Goal: Task Accomplishment & Management: Use online tool/utility

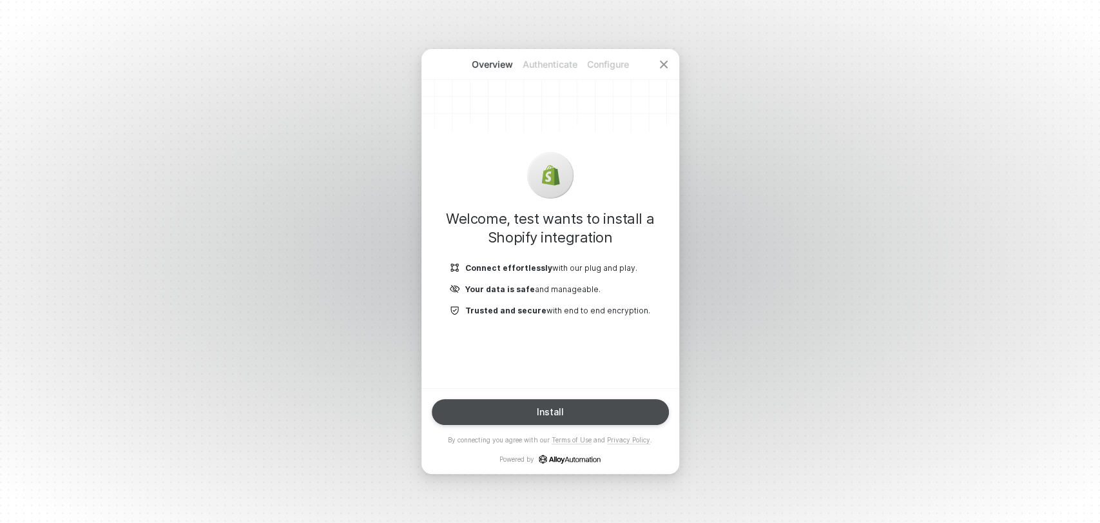
click at [600, 411] on button "Install" at bounding box center [550, 412] width 237 height 26
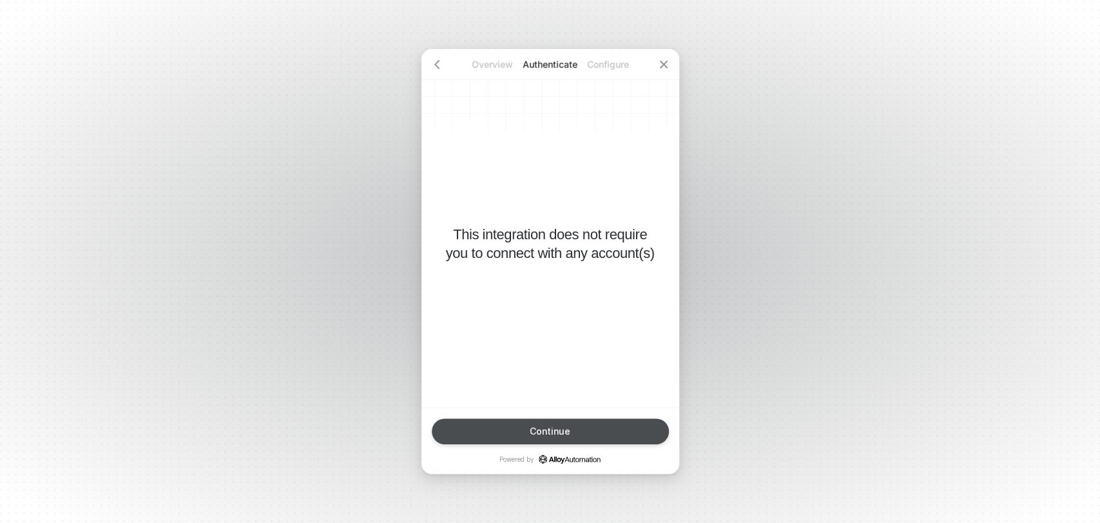
click at [597, 429] on button "Continue" at bounding box center [550, 431] width 237 height 26
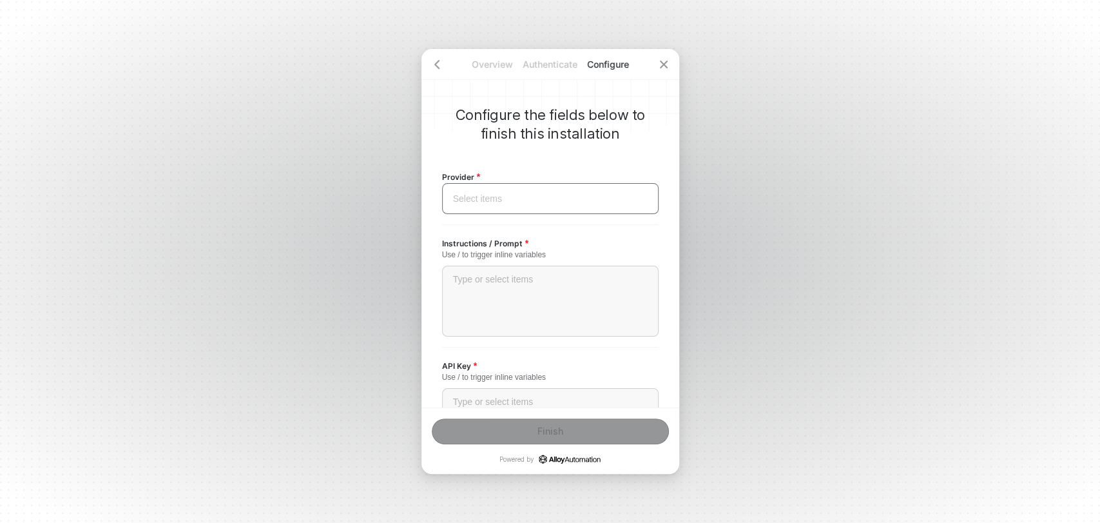
click at [556, 197] on input "search" at bounding box center [550, 199] width 201 height 30
click at [485, 310] on div "OpenAI" at bounding box center [551, 313] width 200 height 14
click at [500, 292] on div "Type or select items ﻿" at bounding box center [550, 301] width 217 height 71
click at [470, 278] on div "/" at bounding box center [550, 279] width 195 height 11
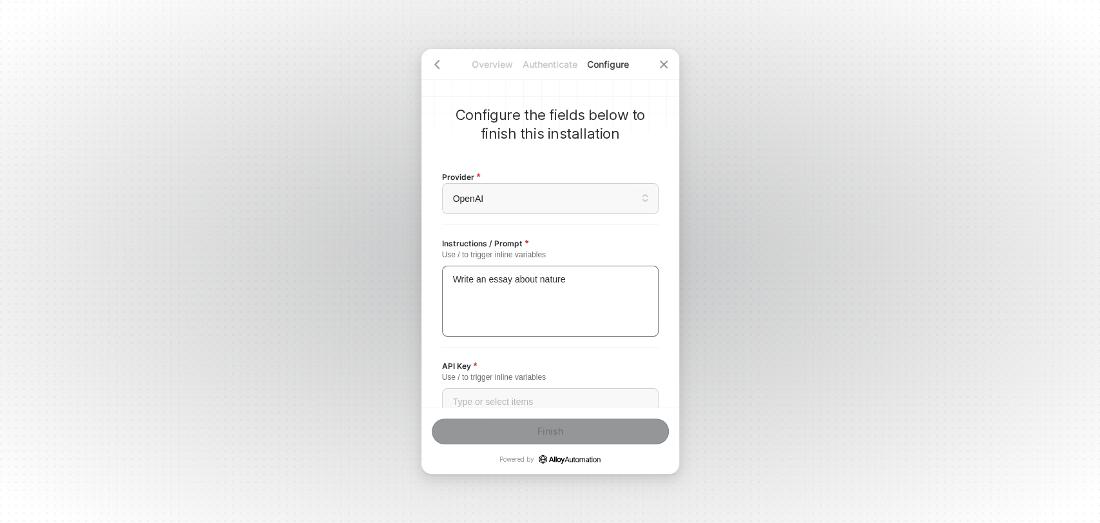
scroll to position [143, 0]
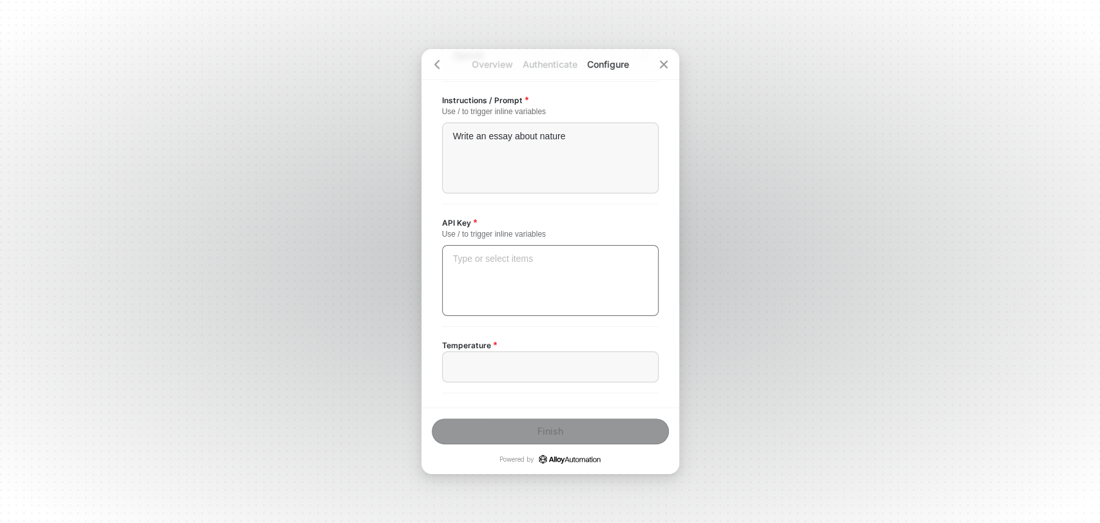
click at [528, 269] on div "Type or select items ﻿" at bounding box center [550, 280] width 217 height 71
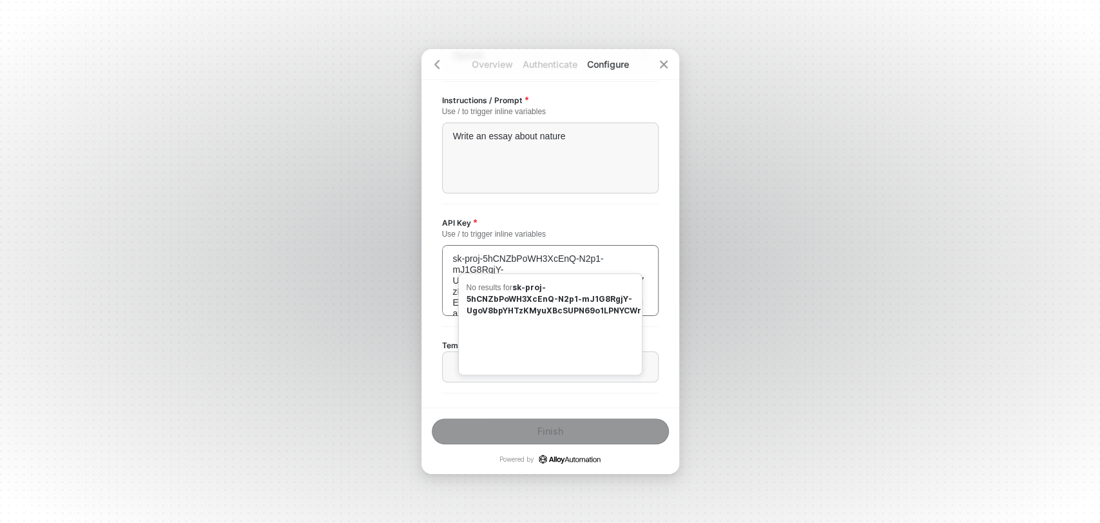
scroll to position [6, 0]
click at [570, 223] on div "API Key Use / to trigger inline variables sk-proj-5hCNZbPoWH3XcEnQ-N2p1-mJ1G8Rg…" at bounding box center [550, 265] width 217 height 101
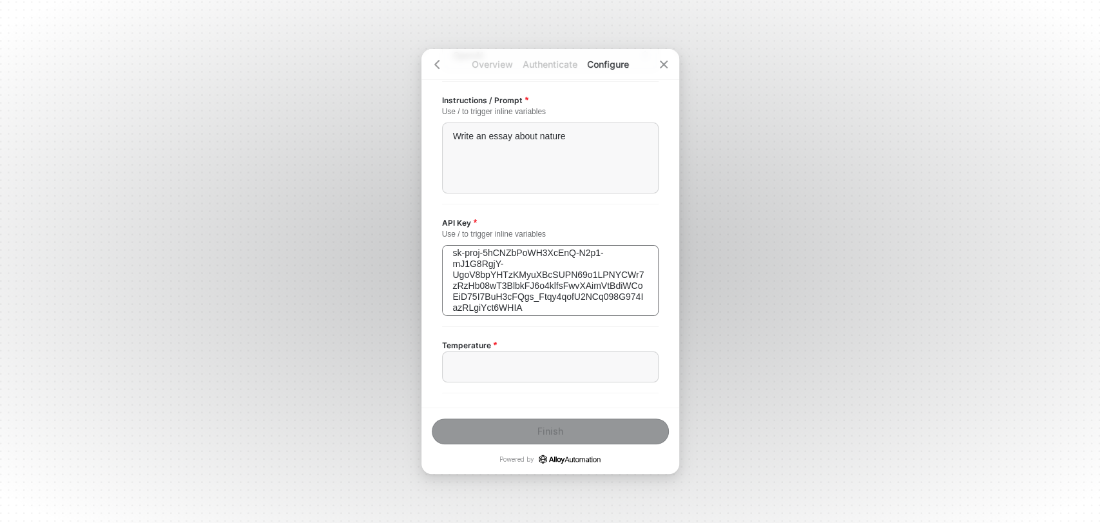
click at [487, 278] on span "sk-proj-5hCNZbPoWH3XcEnQ-N2p1-mJ1G8RgjY-UgoV8bpYHTzKMyuXBcSUPN69o1LPNYCWr7zRzHb…" at bounding box center [548, 280] width 191 height 65
click at [465, 365] on div "﻿" at bounding box center [550, 367] width 195 height 11
click at [511, 362] on div "﻿" at bounding box center [550, 367] width 195 height 11
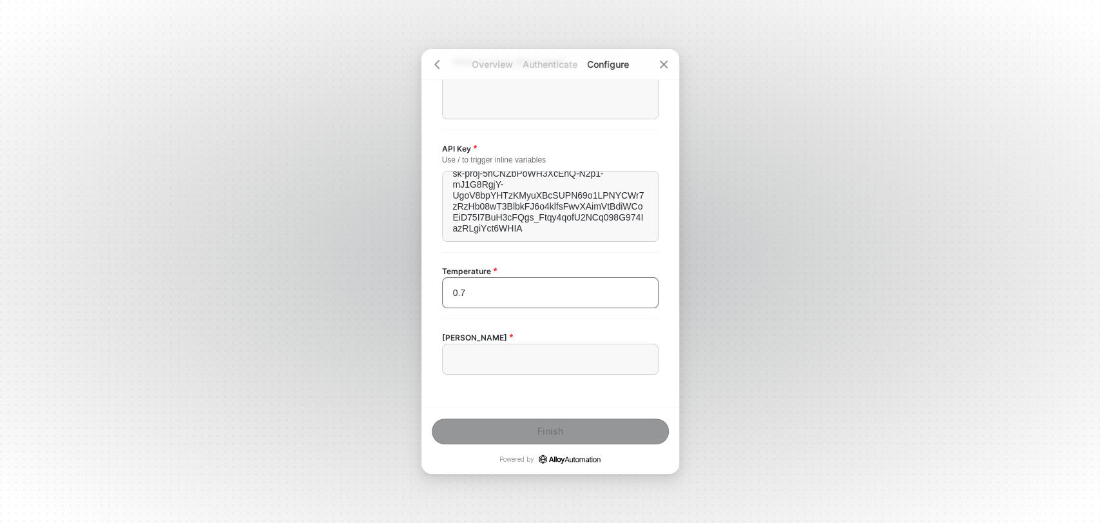
scroll to position [220, 0]
click at [532, 353] on div "﻿" at bounding box center [550, 356] width 195 height 11
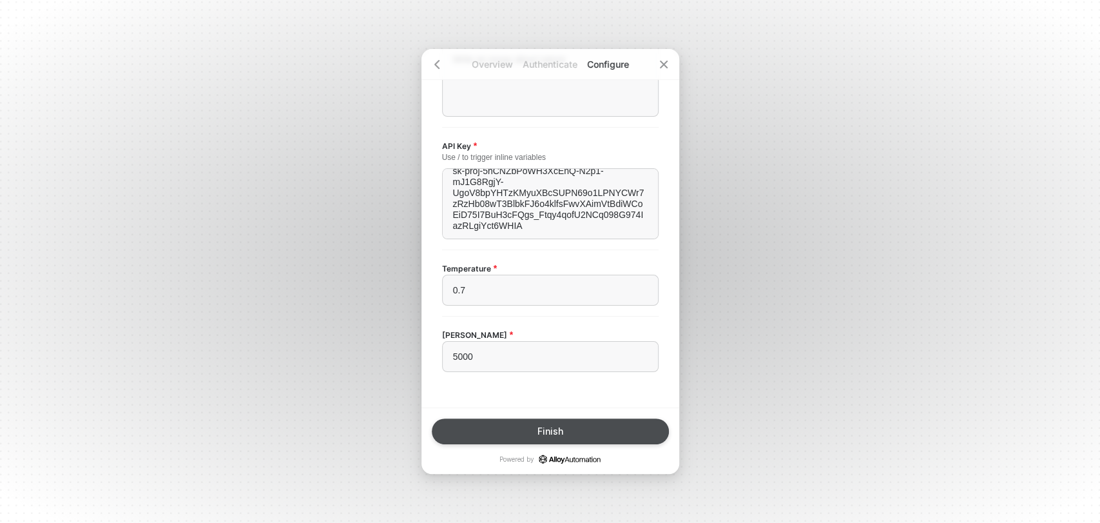
click at [543, 434] on div "Finish" at bounding box center [551, 431] width 26 height 10
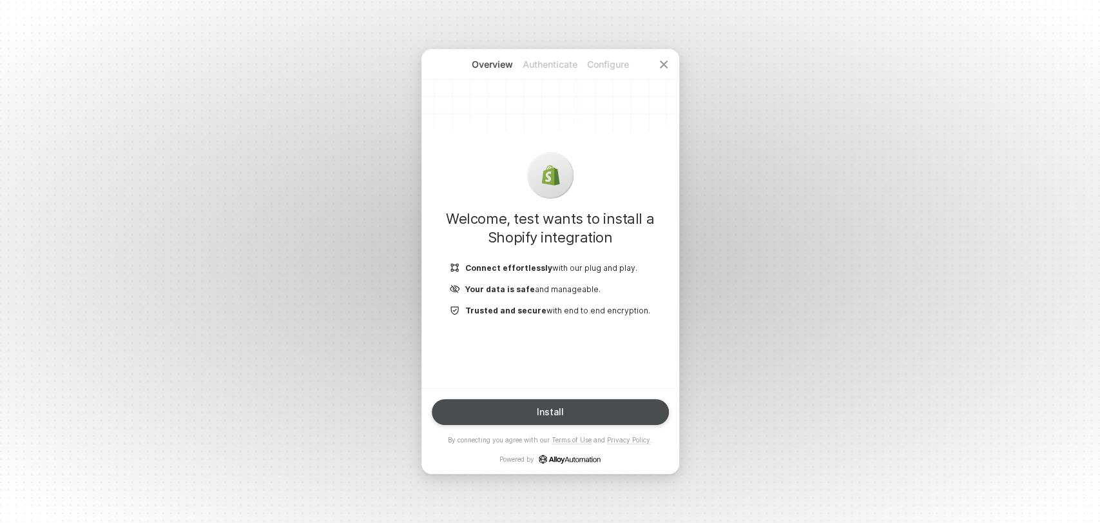
click at [621, 404] on button "Install" at bounding box center [550, 412] width 237 height 26
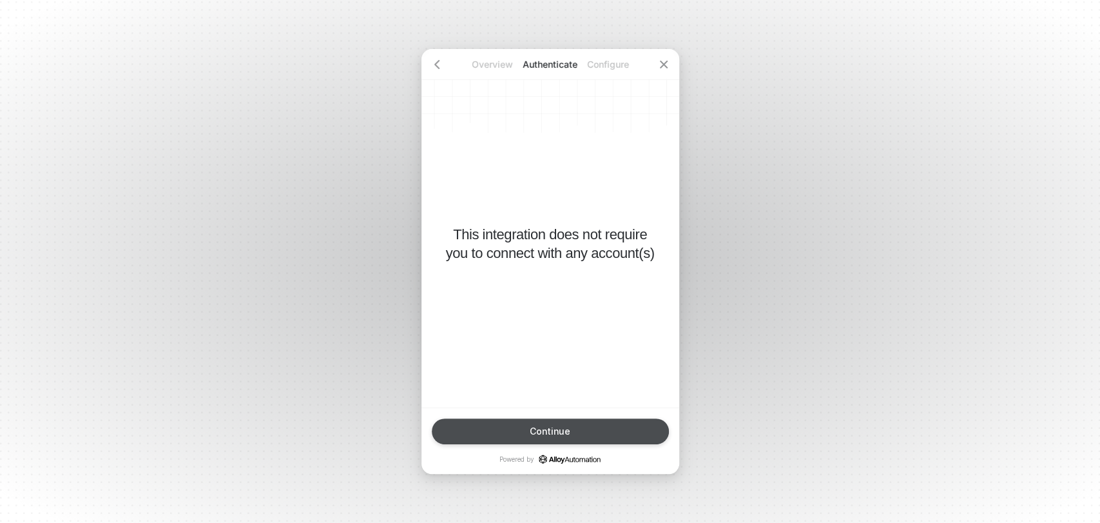
click at [621, 429] on button "Continue" at bounding box center [550, 431] width 237 height 26
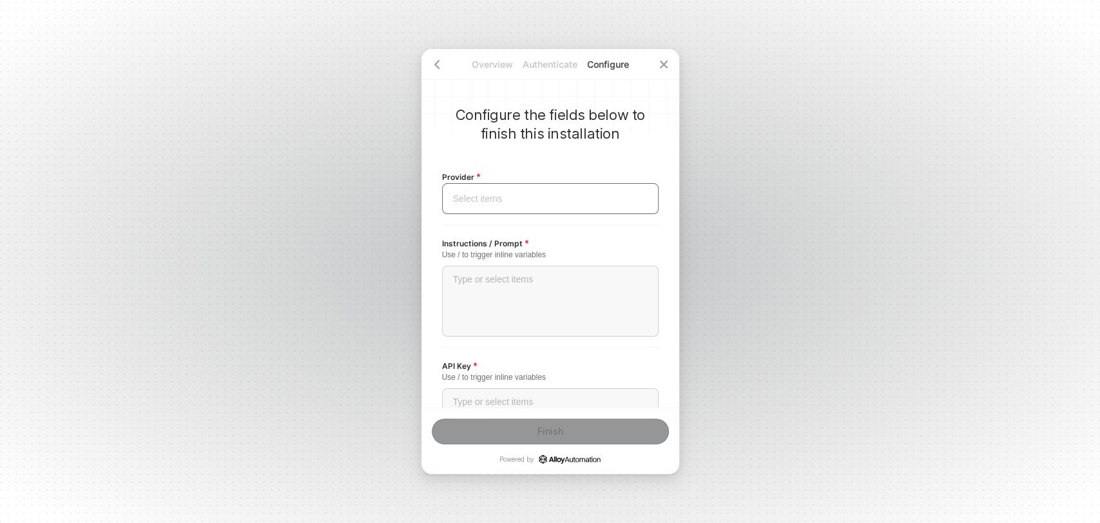
click at [583, 197] on input "search" at bounding box center [550, 199] width 201 height 30
click at [547, 310] on div "OpenAI" at bounding box center [551, 313] width 200 height 14
click at [536, 307] on div "Type or select items ﻿" at bounding box center [550, 301] width 217 height 71
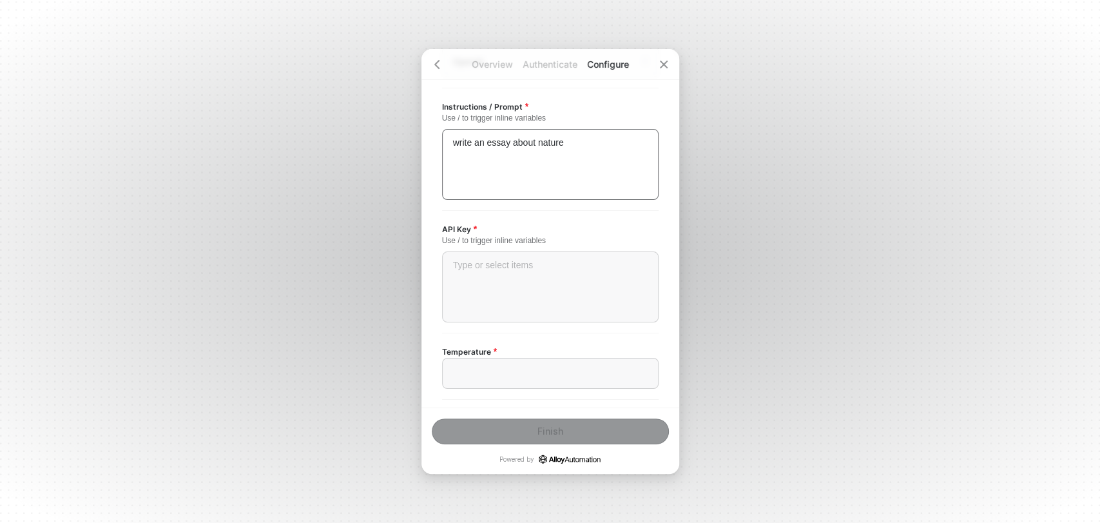
scroll to position [143, 0]
click at [569, 272] on div "Type or select items ﻿" at bounding box center [550, 280] width 217 height 71
click at [505, 269] on div "Type or select items ﻿" at bounding box center [550, 280] width 217 height 71
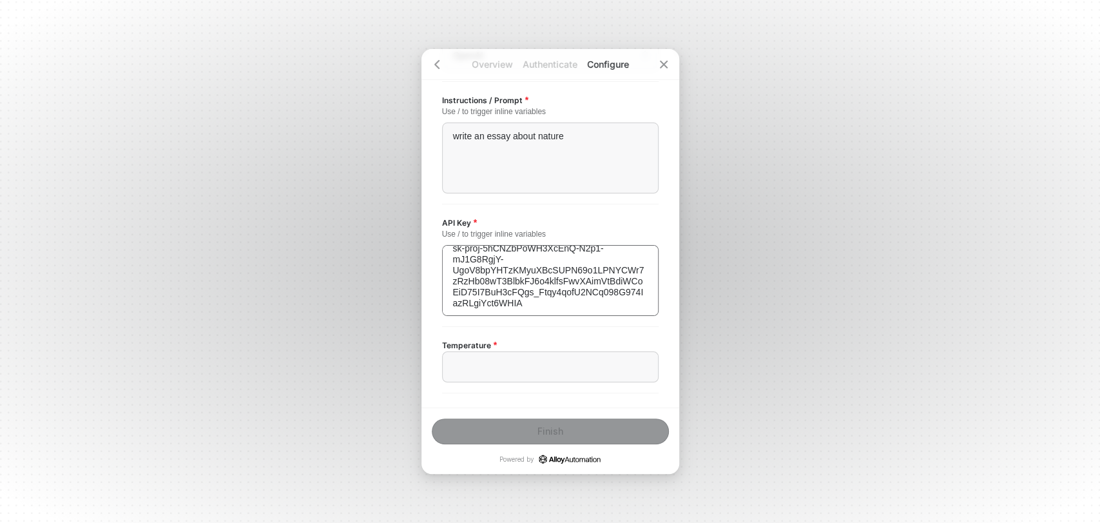
scroll to position [11, 0]
click at [458, 363] on div "﻿" at bounding box center [550, 367] width 195 height 11
click at [500, 367] on div "﻿" at bounding box center [550, 367] width 195 height 11
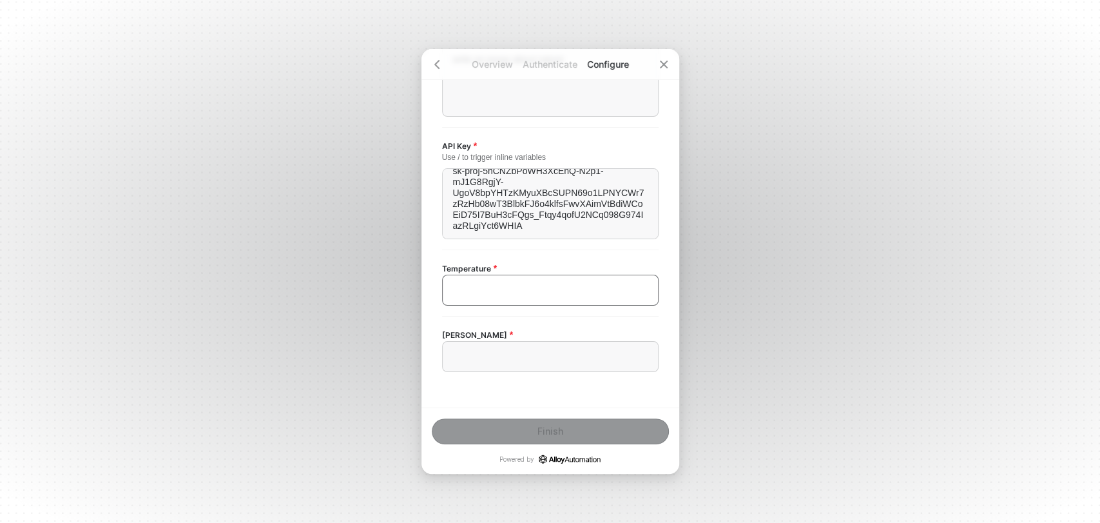
click at [526, 289] on div "﻿" at bounding box center [550, 290] width 195 height 11
click at [498, 355] on div "﻿" at bounding box center [550, 356] width 195 height 11
click at [496, 381] on div "[PERSON_NAME] 10000" at bounding box center [550, 349] width 217 height 66
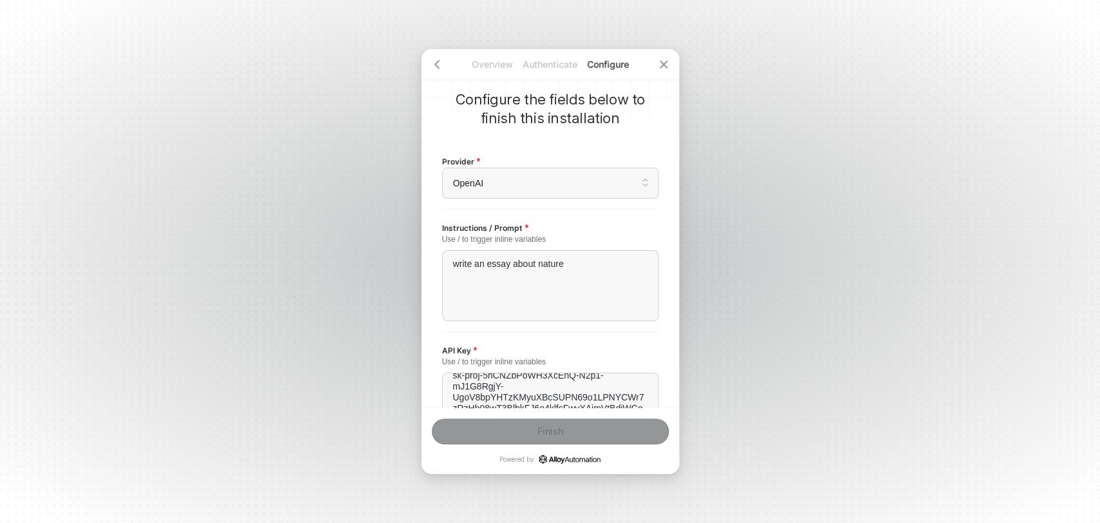
scroll to position [0, 0]
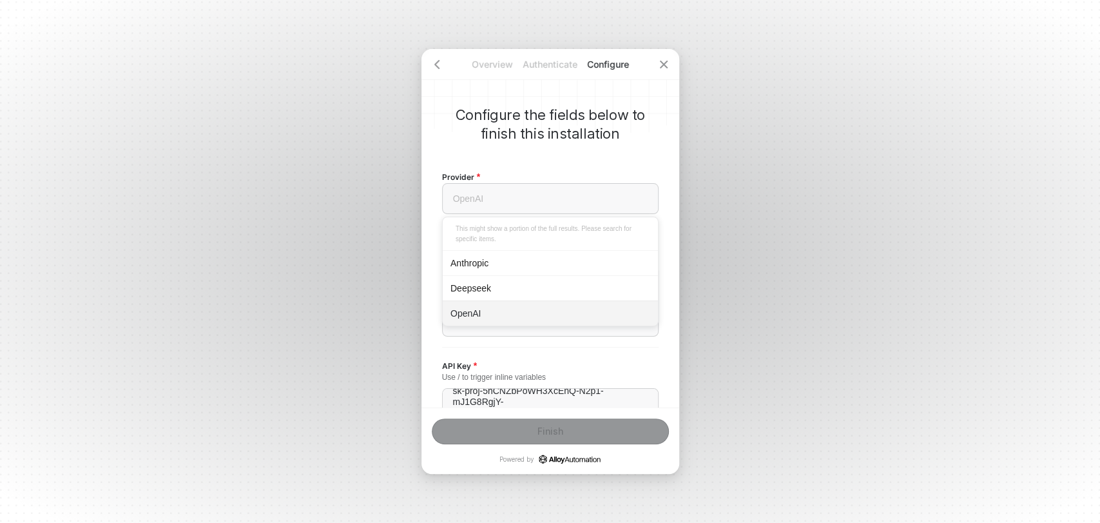
click at [538, 192] on span "OpenAI" at bounding box center [550, 198] width 195 height 19
click at [505, 253] on div "Anthropic" at bounding box center [550, 262] width 215 height 25
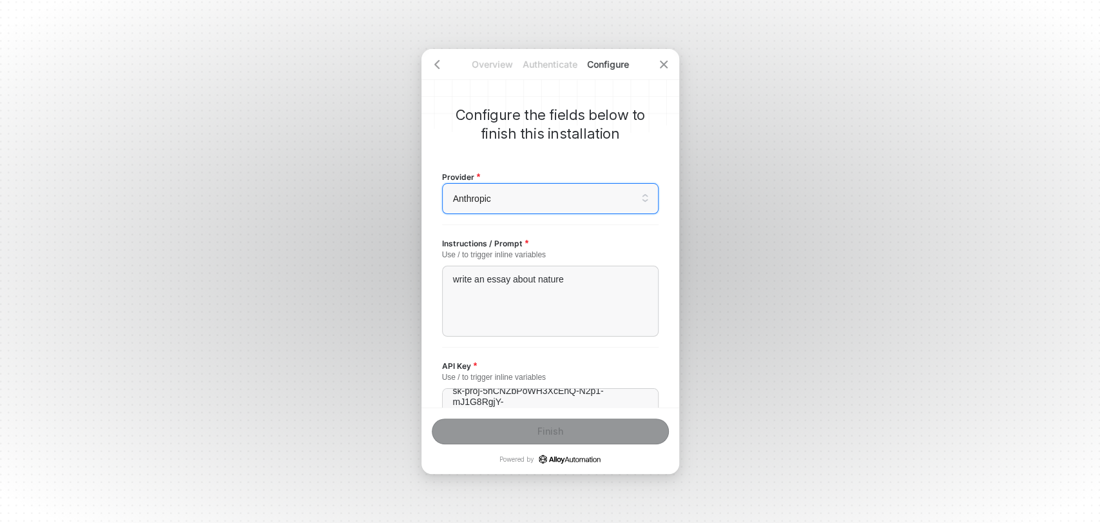
click at [545, 215] on div "Provider Anthropic Anthropic This might show a portion of the full results. Ple…" at bounding box center [550, 192] width 217 height 66
click at [609, 290] on div "write an essay about nature" at bounding box center [550, 301] width 217 height 71
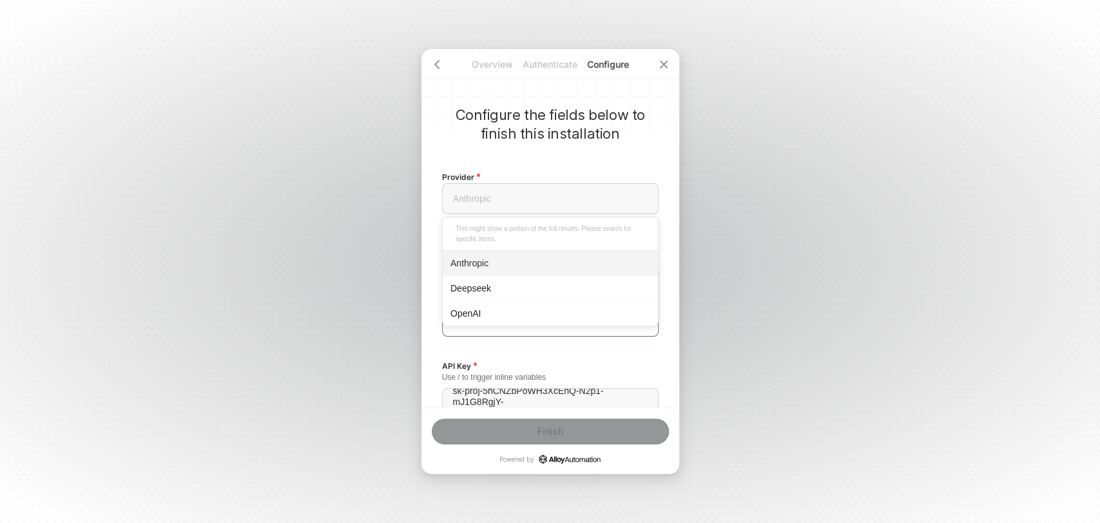
click at [545, 190] on span "Anthropic" at bounding box center [550, 198] width 195 height 19
click at [487, 289] on div "Deepseek" at bounding box center [551, 288] width 200 height 14
click at [498, 186] on input "search" at bounding box center [550, 199] width 201 height 30
click at [491, 320] on div "OpenAI" at bounding box center [550, 312] width 215 height 25
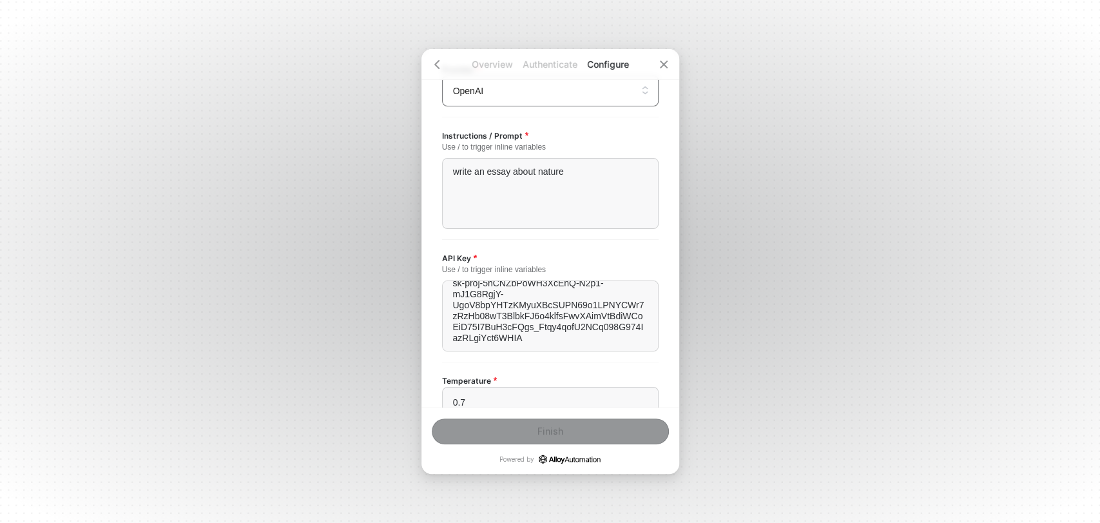
scroll to position [220, 0]
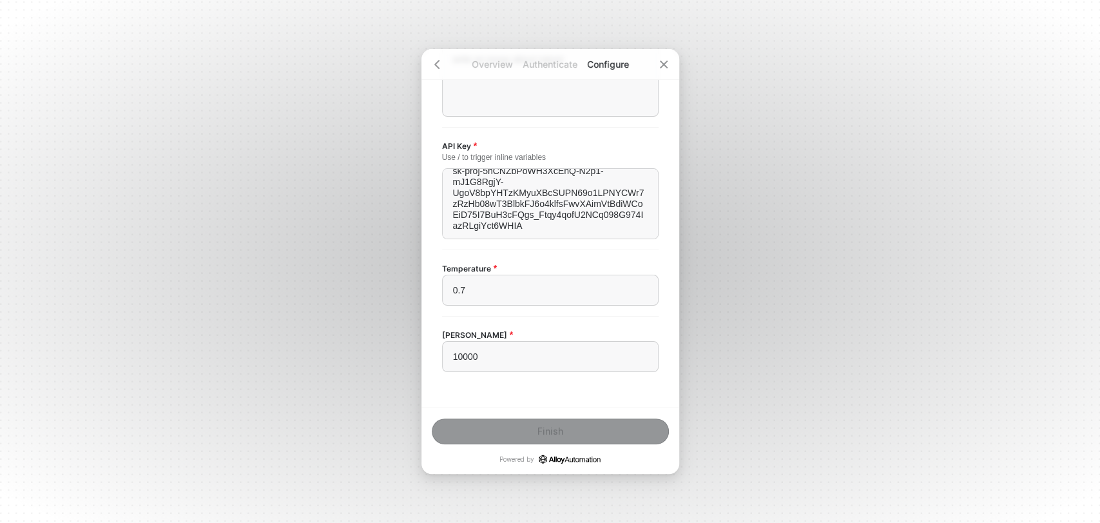
drag, startPoint x: 516, startPoint y: 388, endPoint x: 541, endPoint y: 354, distance: 42.4
click at [516, 387] on div "Configure the fields below to finish this installation Provider OpenAI This mig…" at bounding box center [551, 228] width 258 height 358
click at [532, 365] on div "10000" at bounding box center [550, 356] width 217 height 31
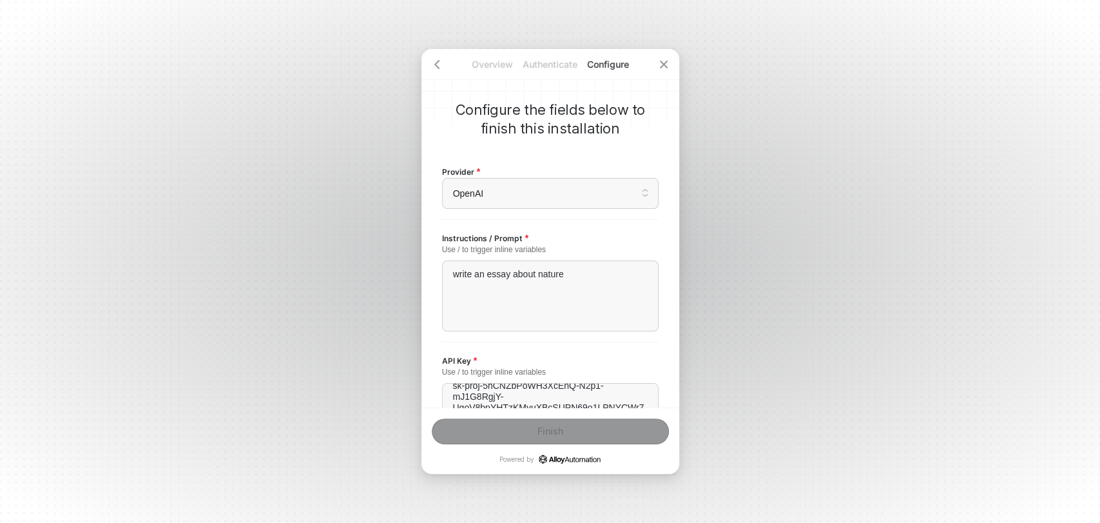
scroll to position [0, 0]
